Goal: Navigation & Orientation: Find specific page/section

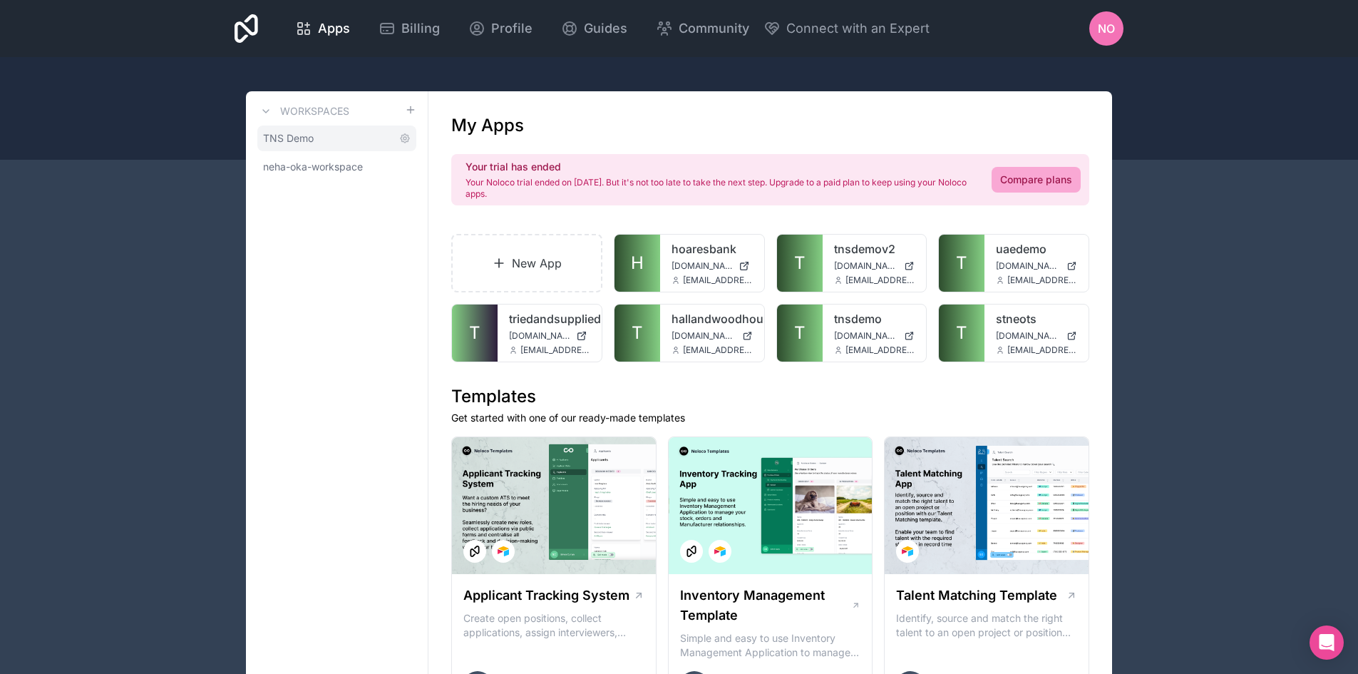
click at [310, 138] on span "TNS Demo" at bounding box center [288, 138] width 51 height 14
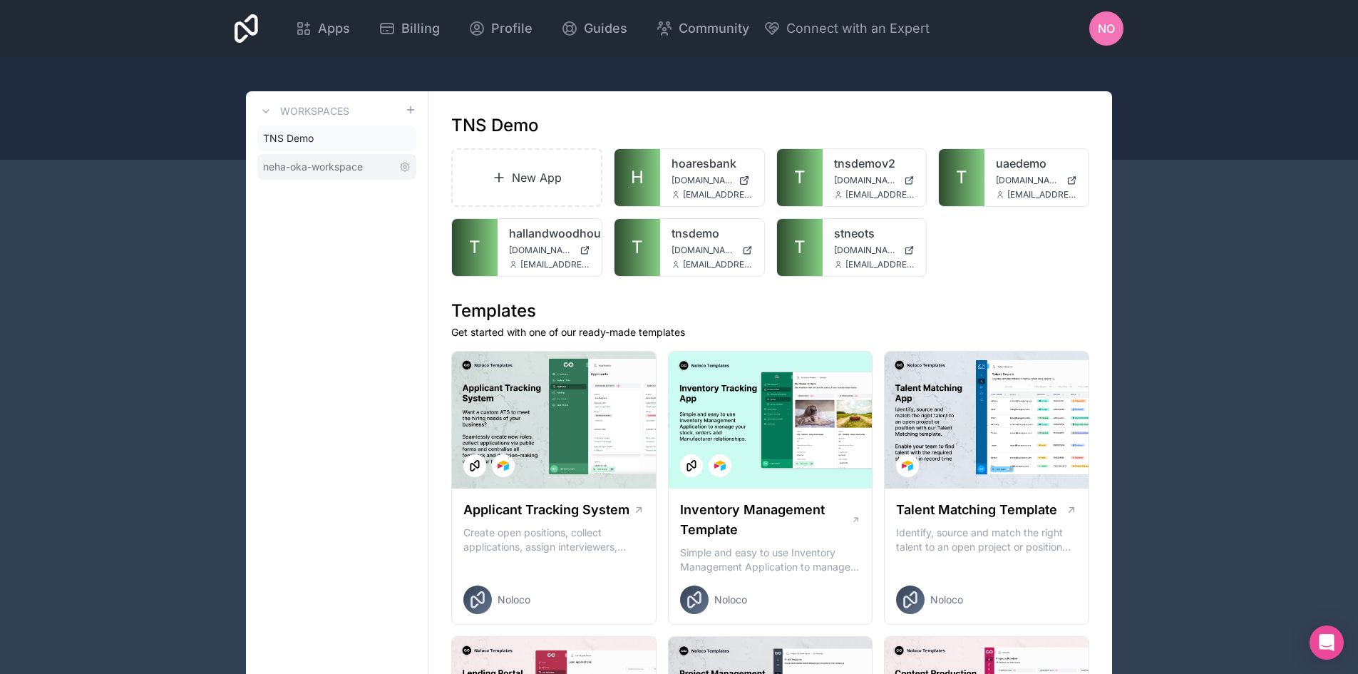
click at [304, 155] on link "neha-oka-workspace" at bounding box center [336, 167] width 159 height 26
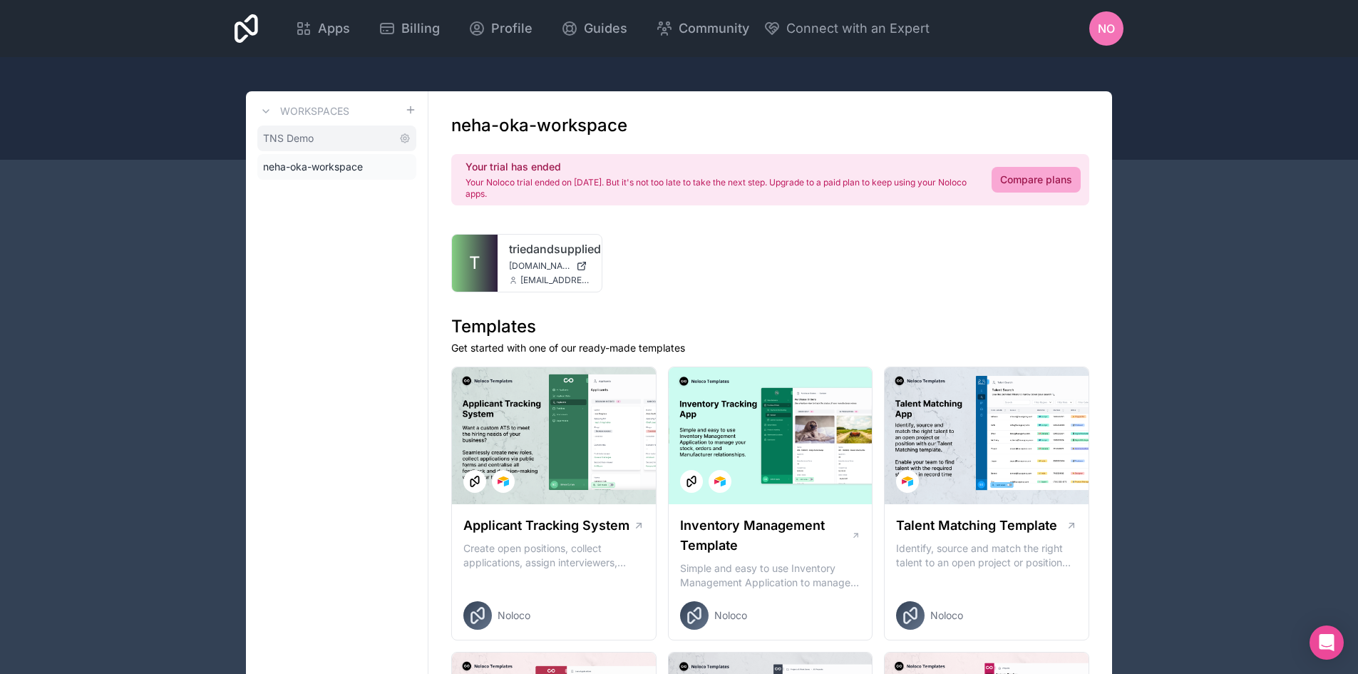
click at [304, 140] on span "TNS Demo" at bounding box center [288, 138] width 51 height 14
